Goal: Book appointment/travel/reservation

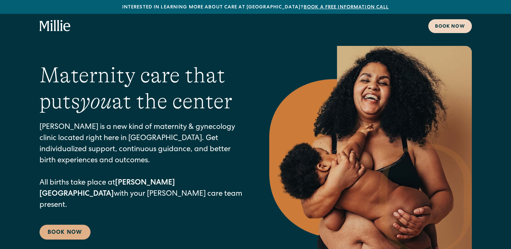
click at [443, 27] on div "Book now" at bounding box center [450, 26] width 30 height 7
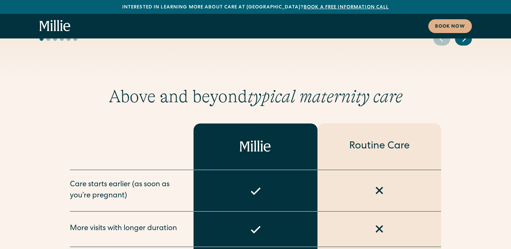
scroll to position [2490, 0]
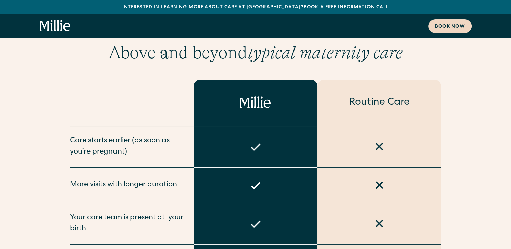
click at [437, 31] on link "Book now" at bounding box center [450, 26] width 44 height 14
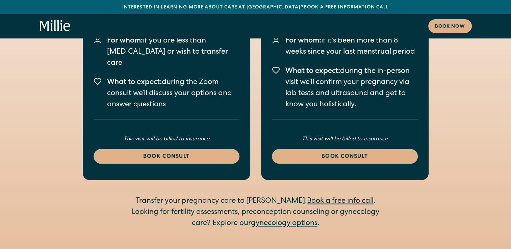
scroll to position [1026, 0]
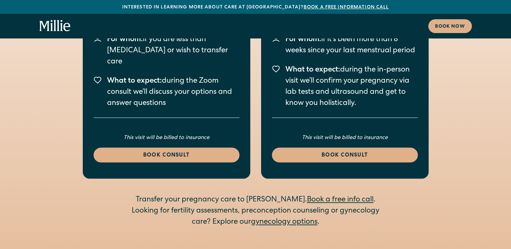
click at [319, 197] on link "Book a free info call" at bounding box center [340, 200] width 67 height 7
